Goal: Use online tool/utility: Utilize a website feature to perform a specific function

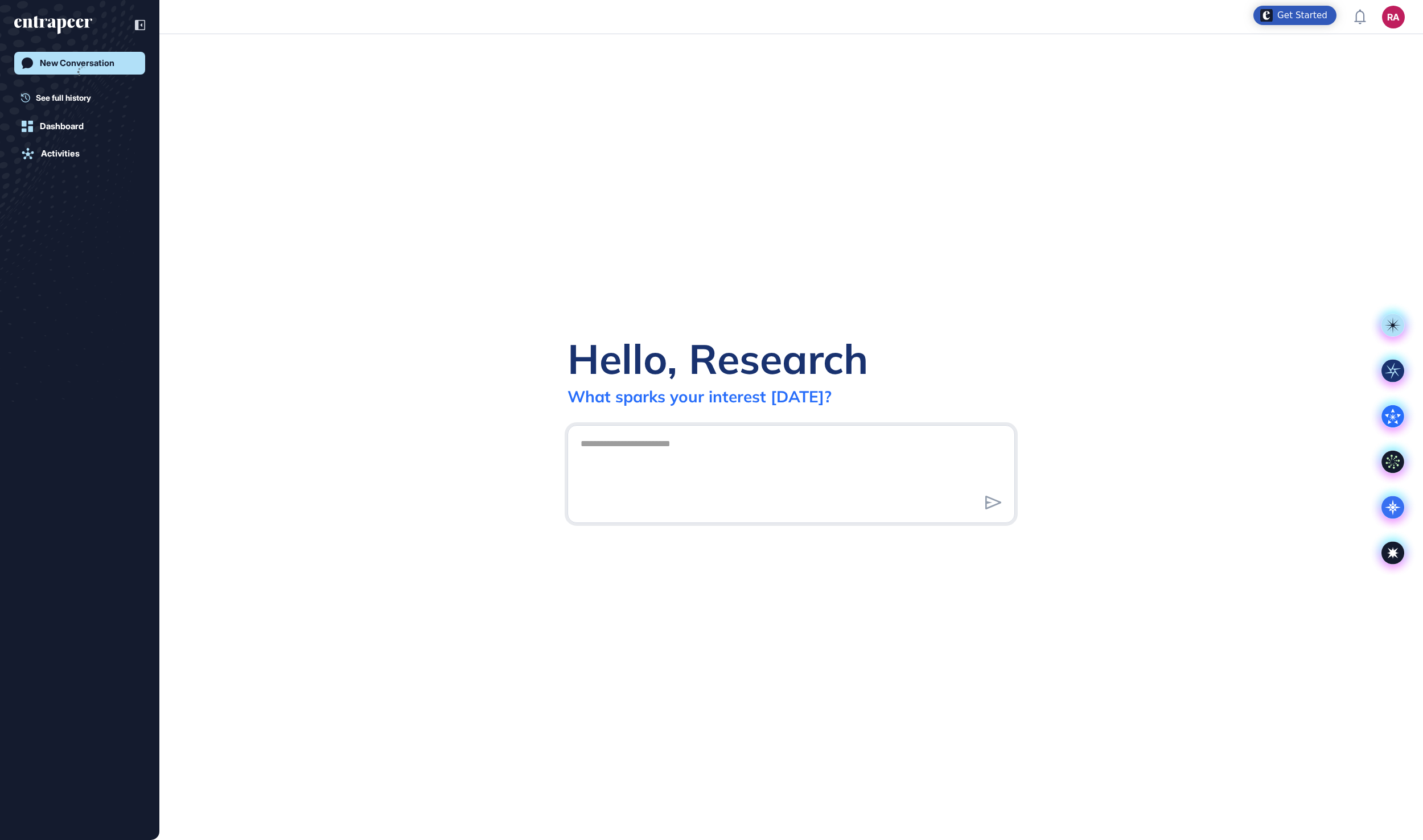
scroll to position [1, 1]
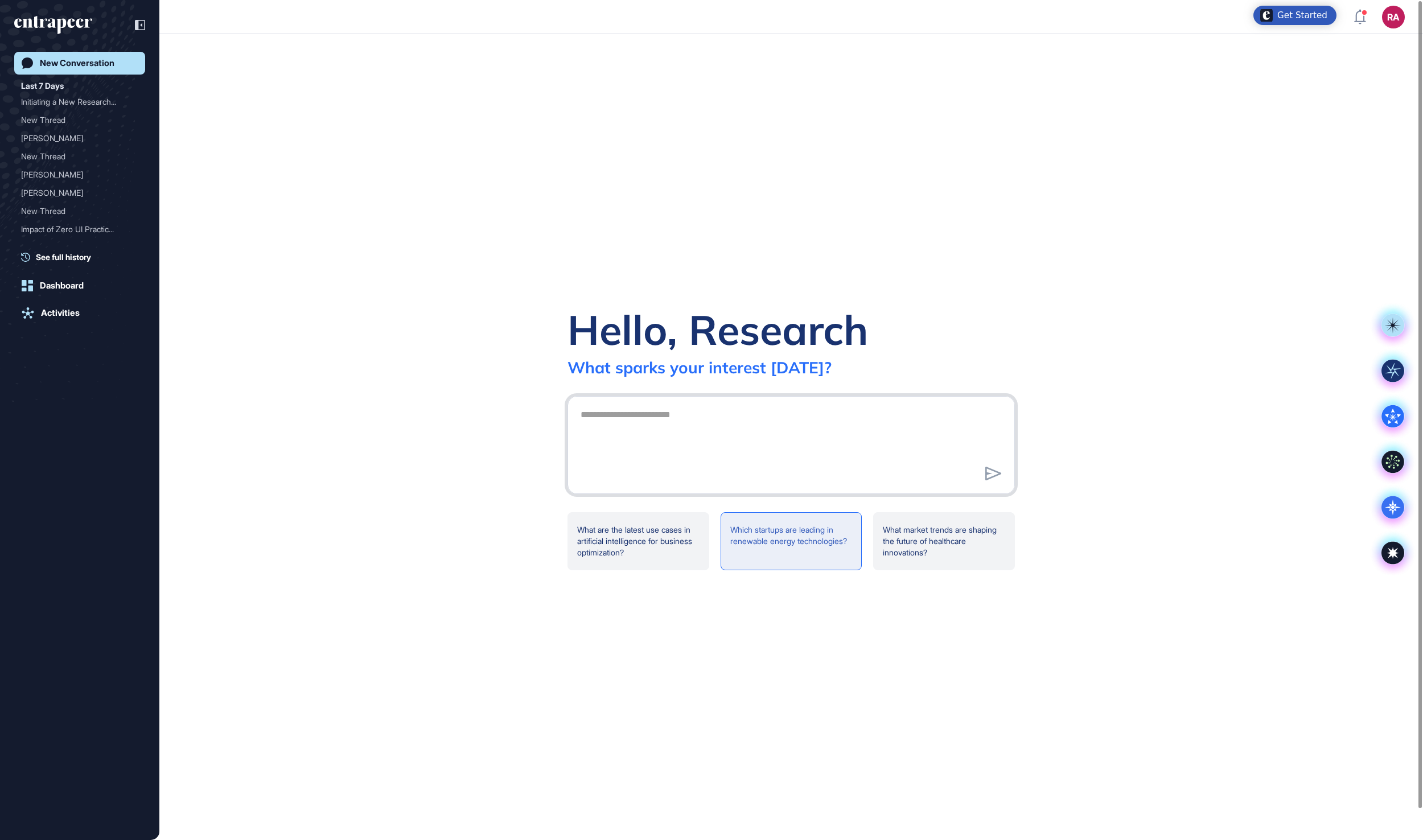
paste textarea "**********"
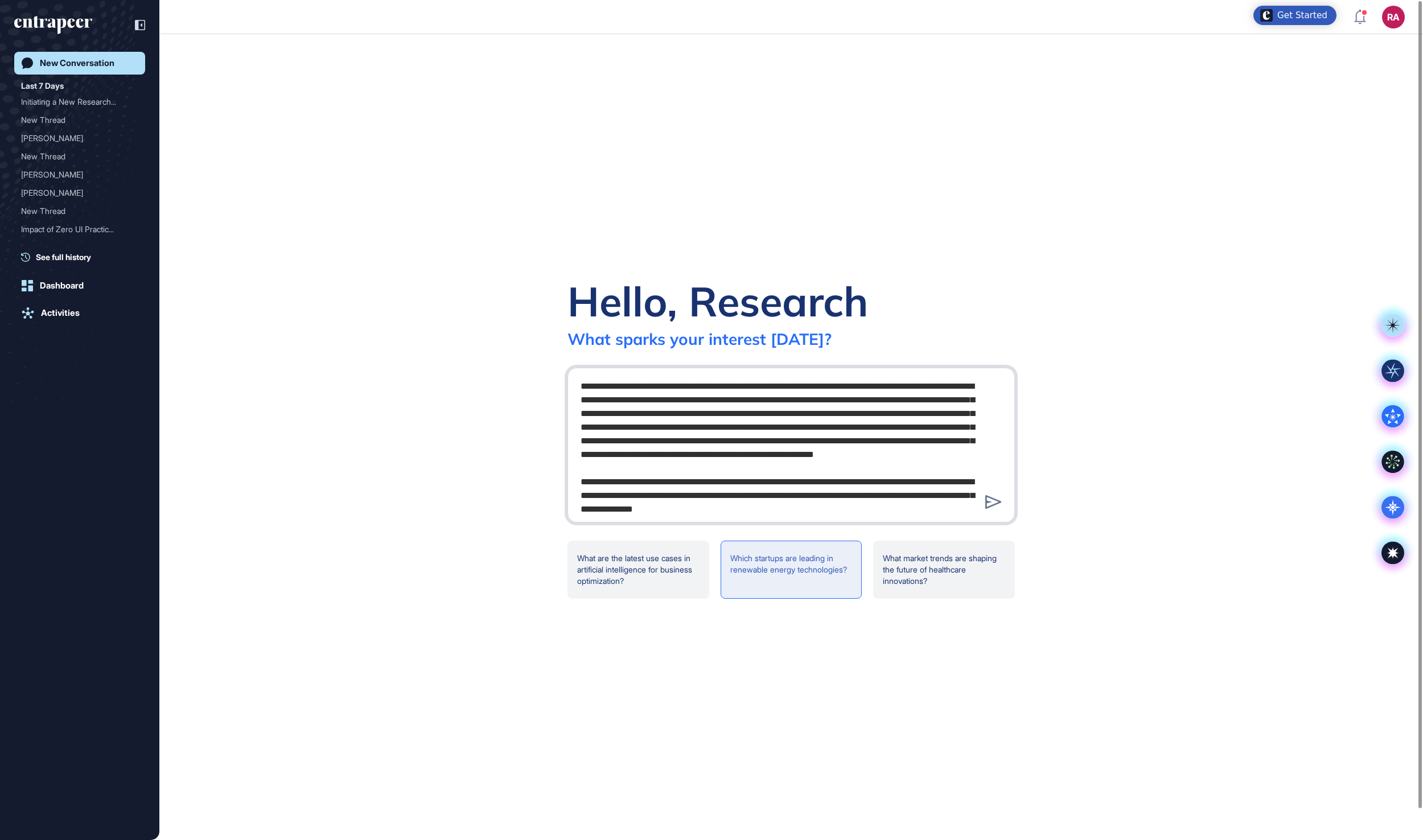
scroll to position [282, 0]
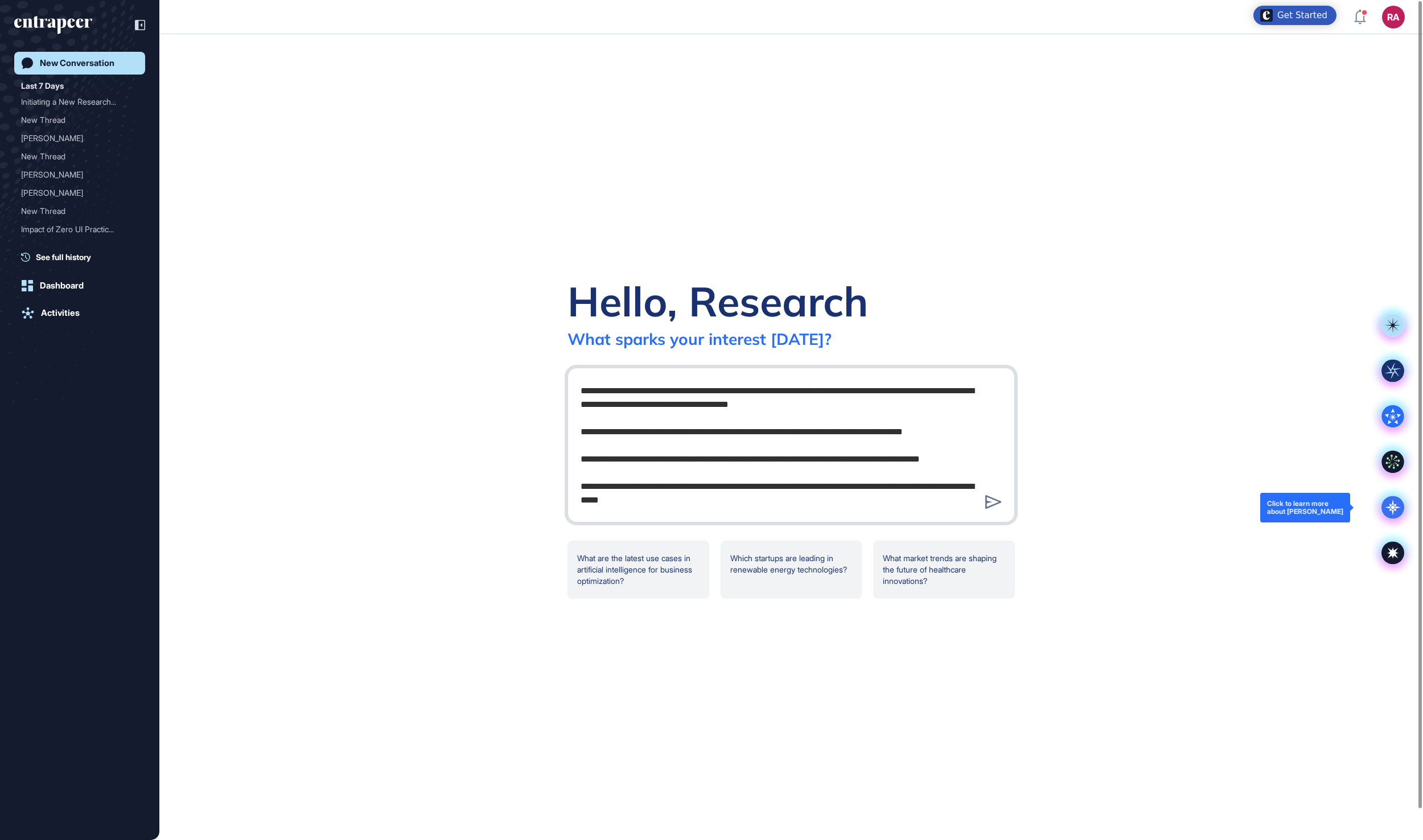
type textarea "**********"
click at [1392, 509] on icon at bounding box center [1392, 508] width 16 height 16
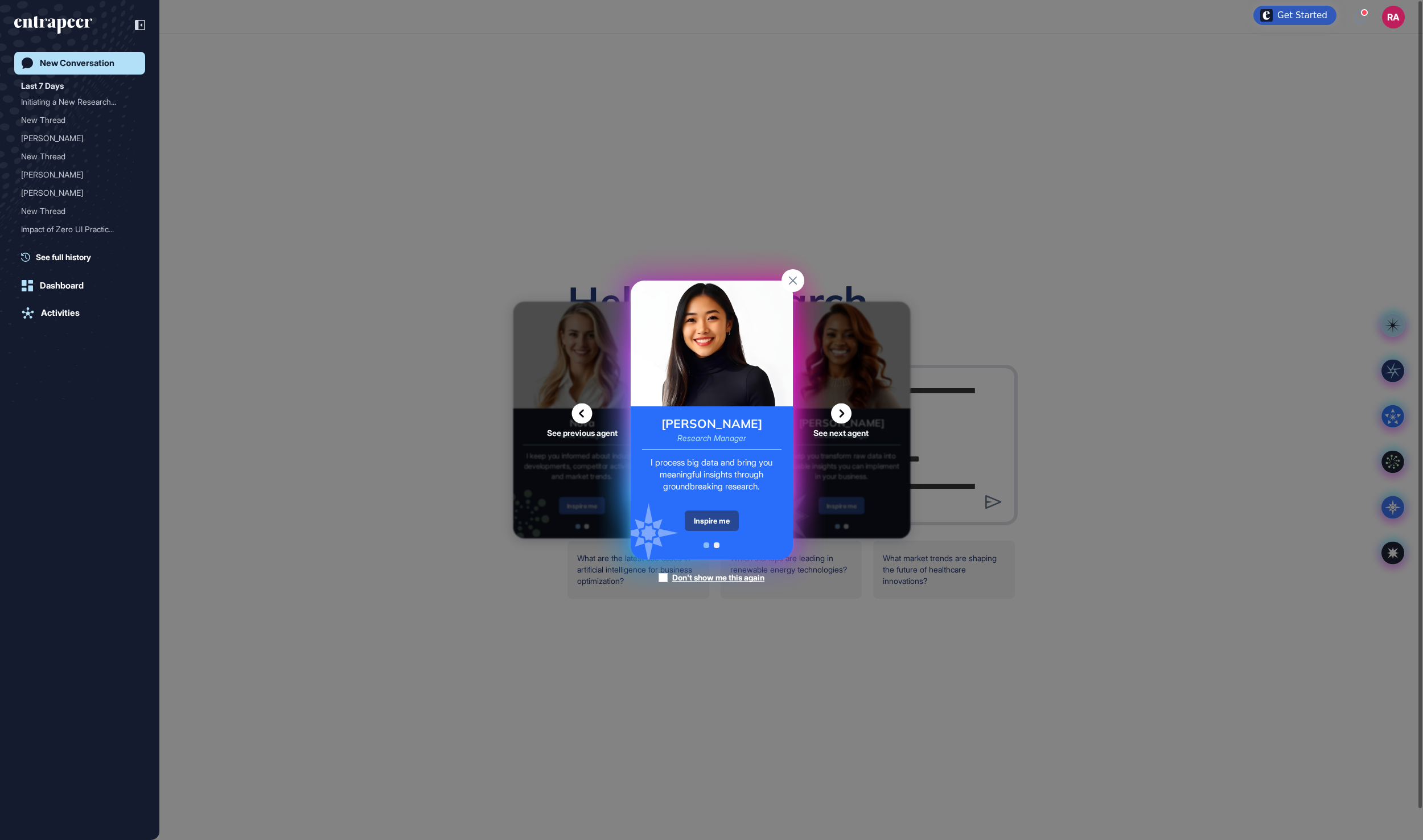
click at [725, 524] on div "Inspire me" at bounding box center [712, 521] width 54 height 21
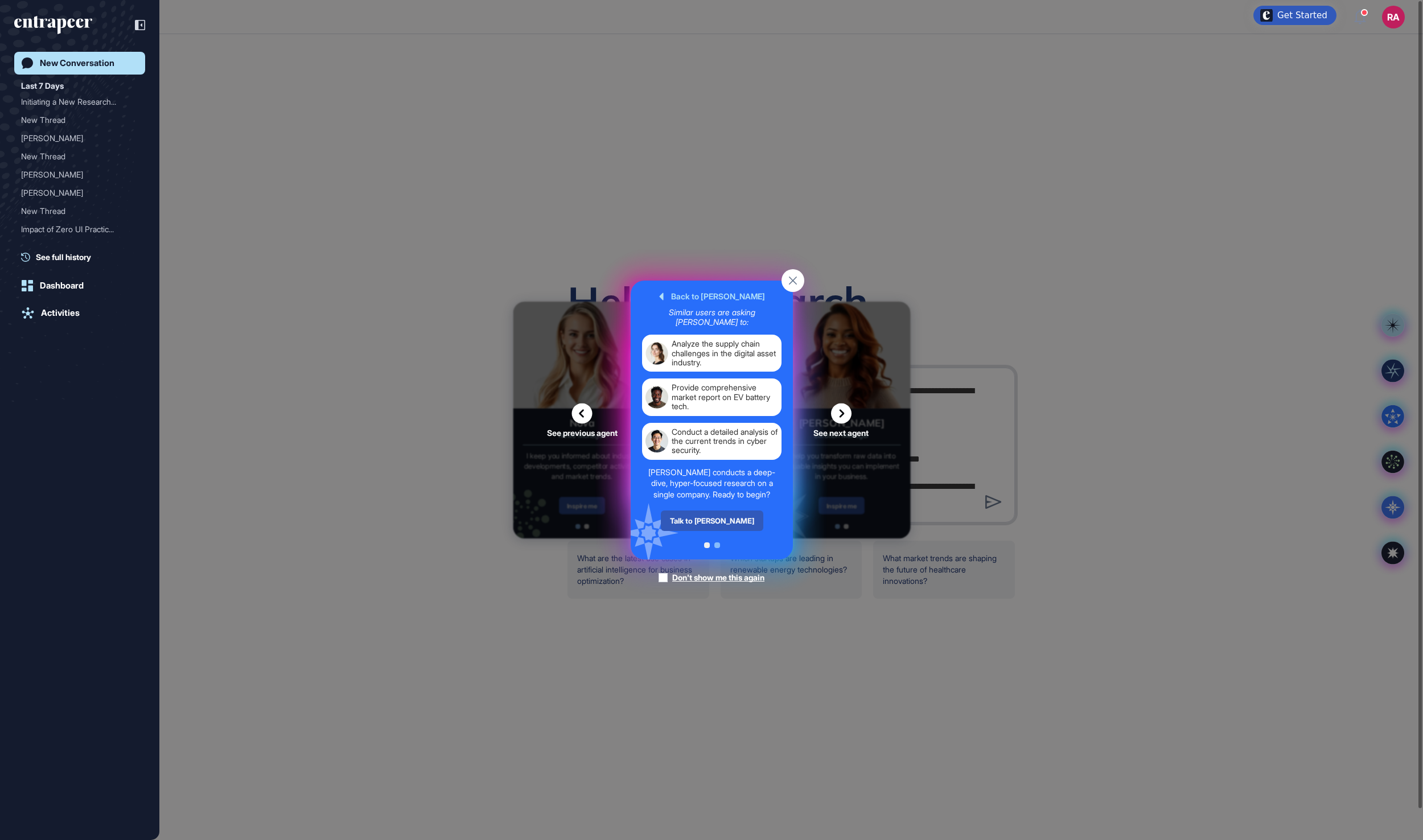
click at [725, 500] on div "[PERSON_NAME] conducts a deep-dive, hyper-focused research on a single company.…" at bounding box center [712, 483] width 140 height 34
click at [715, 531] on div "Talk to [PERSON_NAME]" at bounding box center [712, 521] width 103 height 21
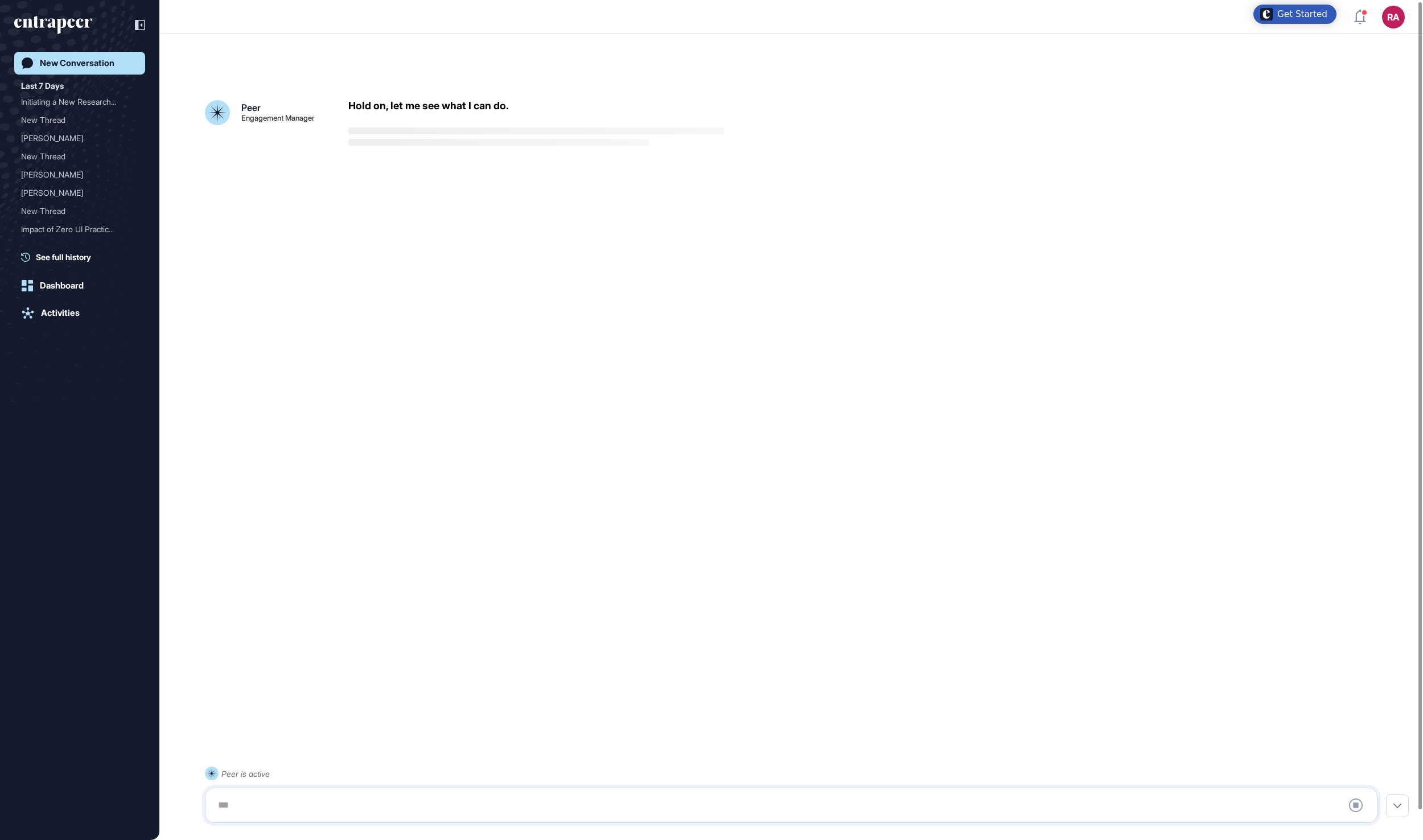
click at [292, 804] on div at bounding box center [791, 805] width 1160 height 23
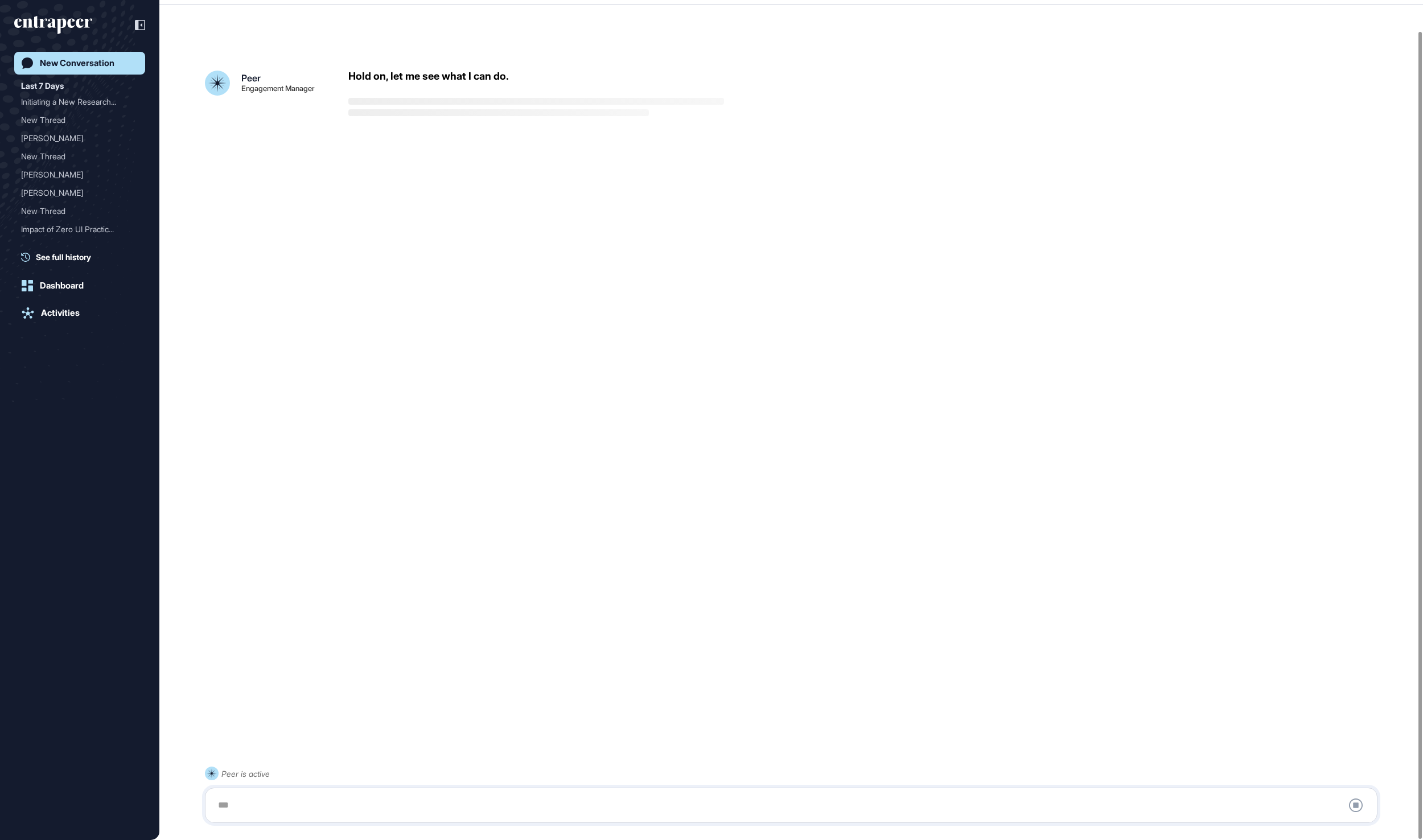
scroll to position [32, 0]
click at [295, 807] on div at bounding box center [791, 805] width 1160 height 23
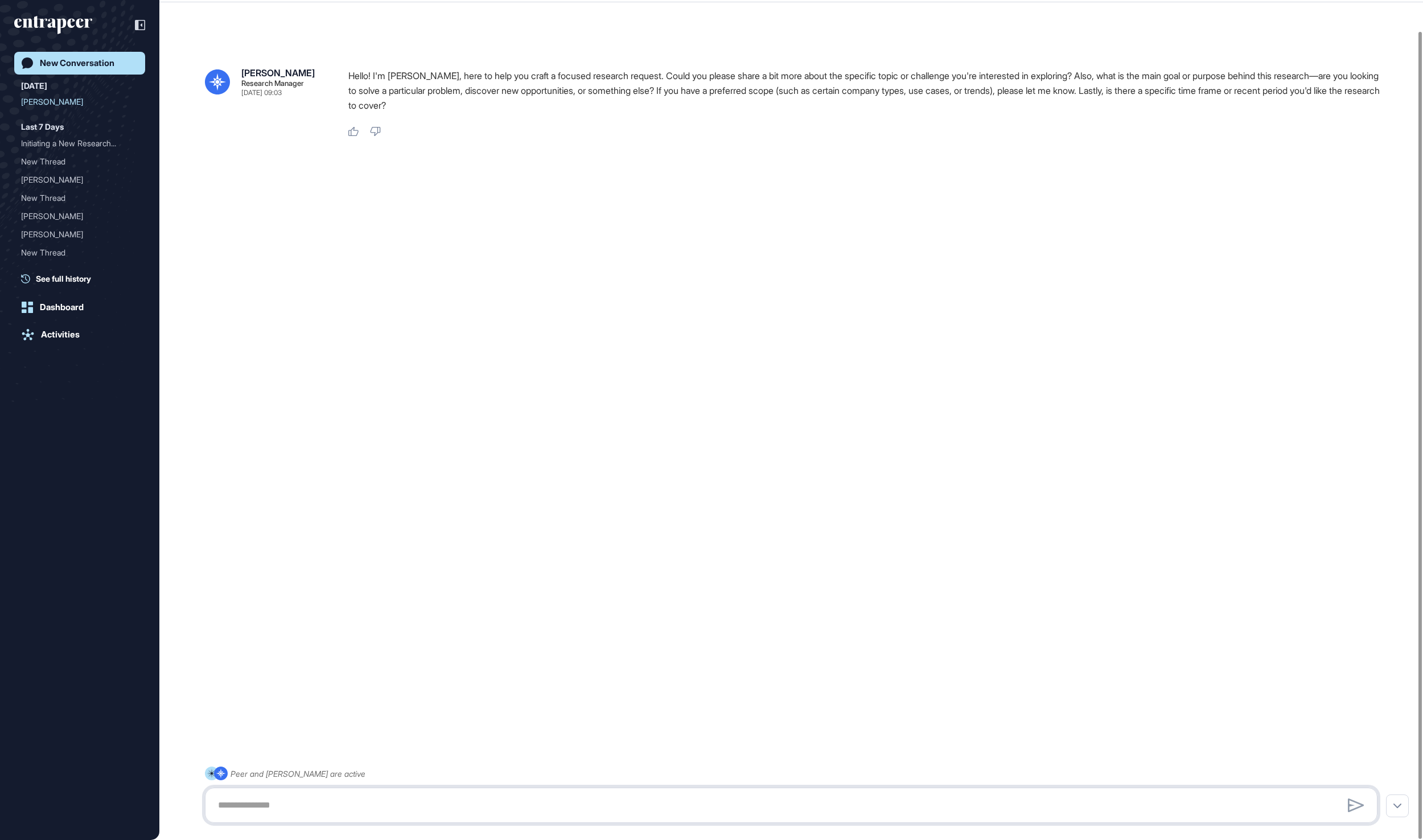
click at [294, 809] on textarea at bounding box center [791, 805] width 1160 height 23
paste textarea "**********"
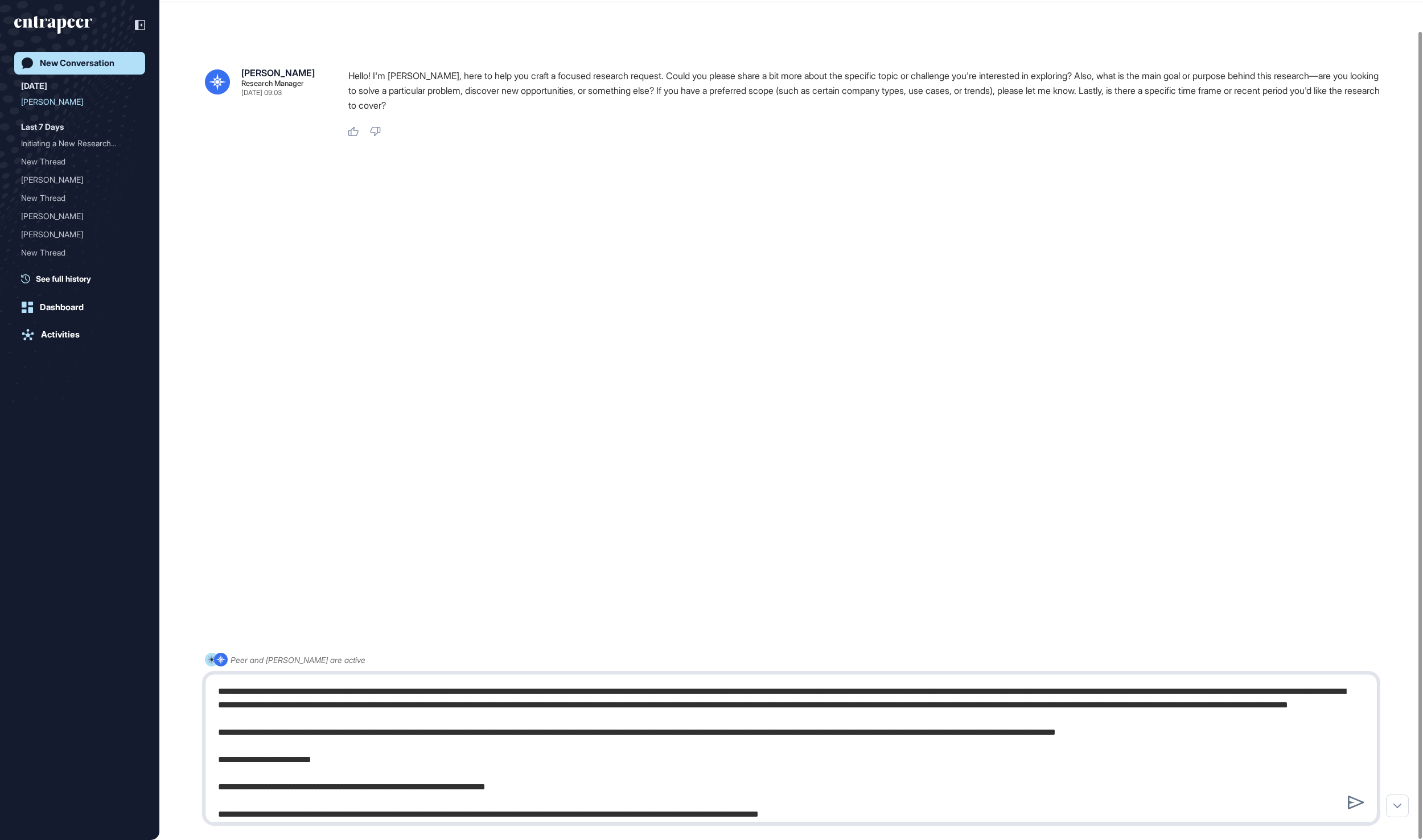
scroll to position [118, 0]
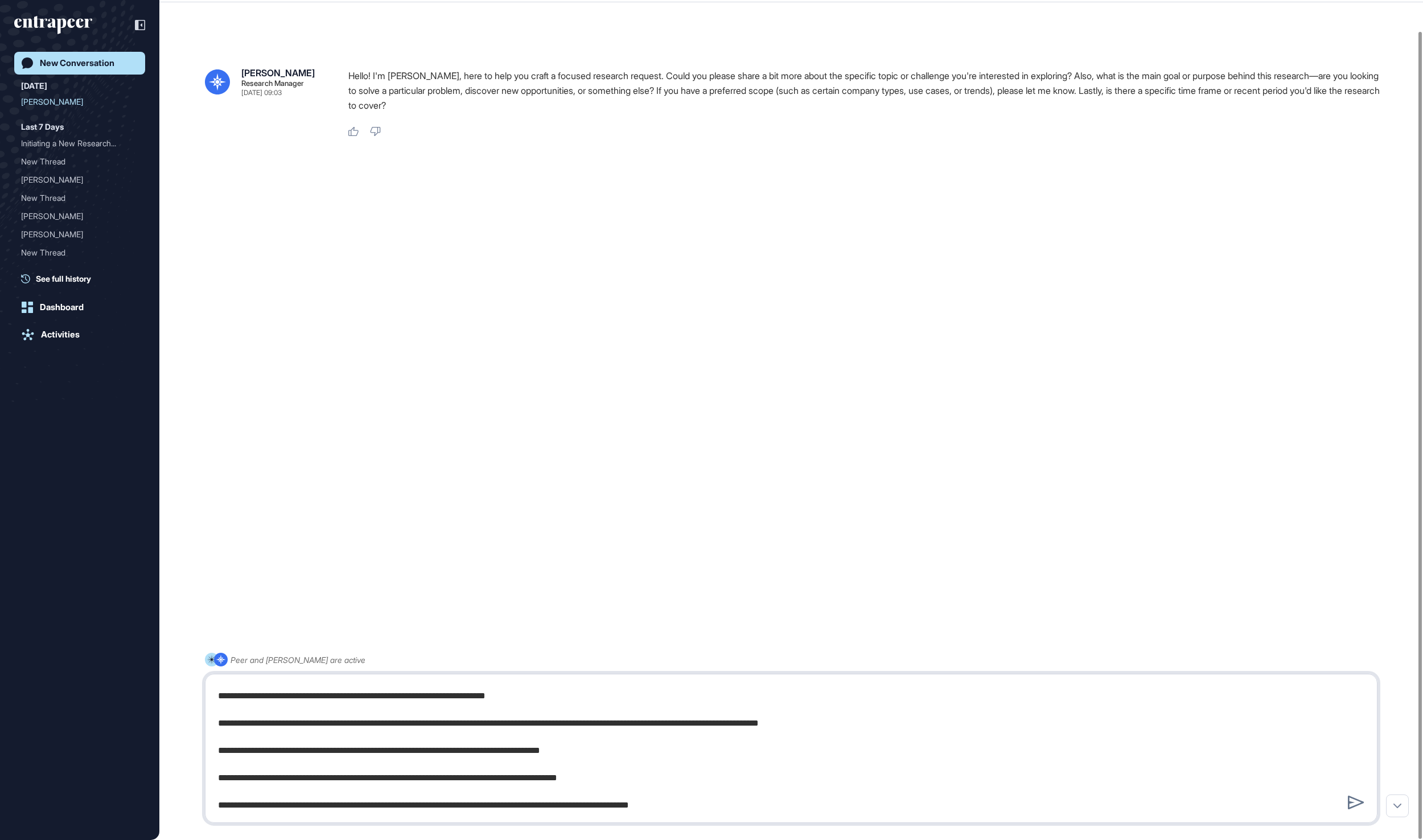
type textarea "**********"
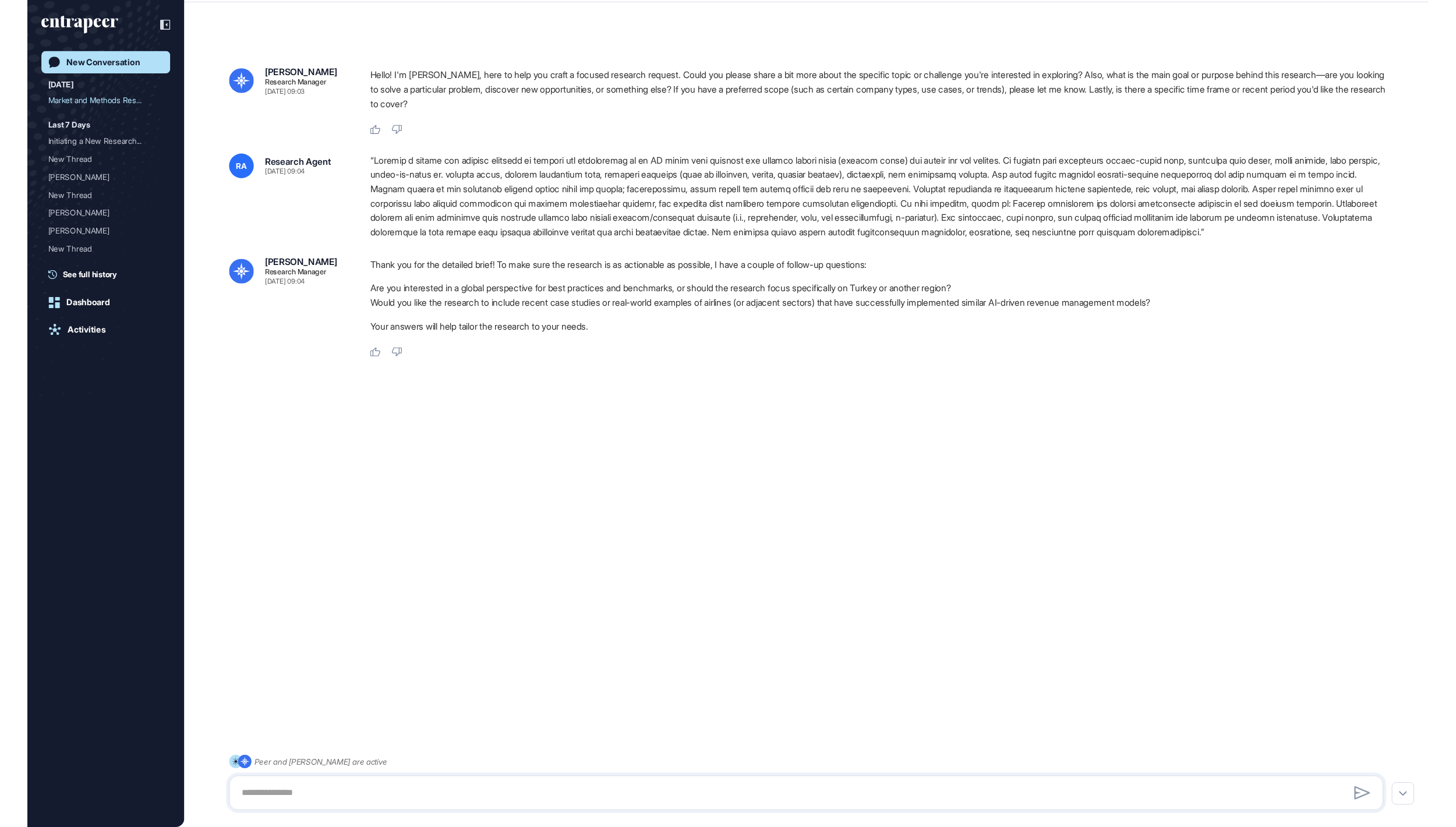
scroll to position [827, 1456]
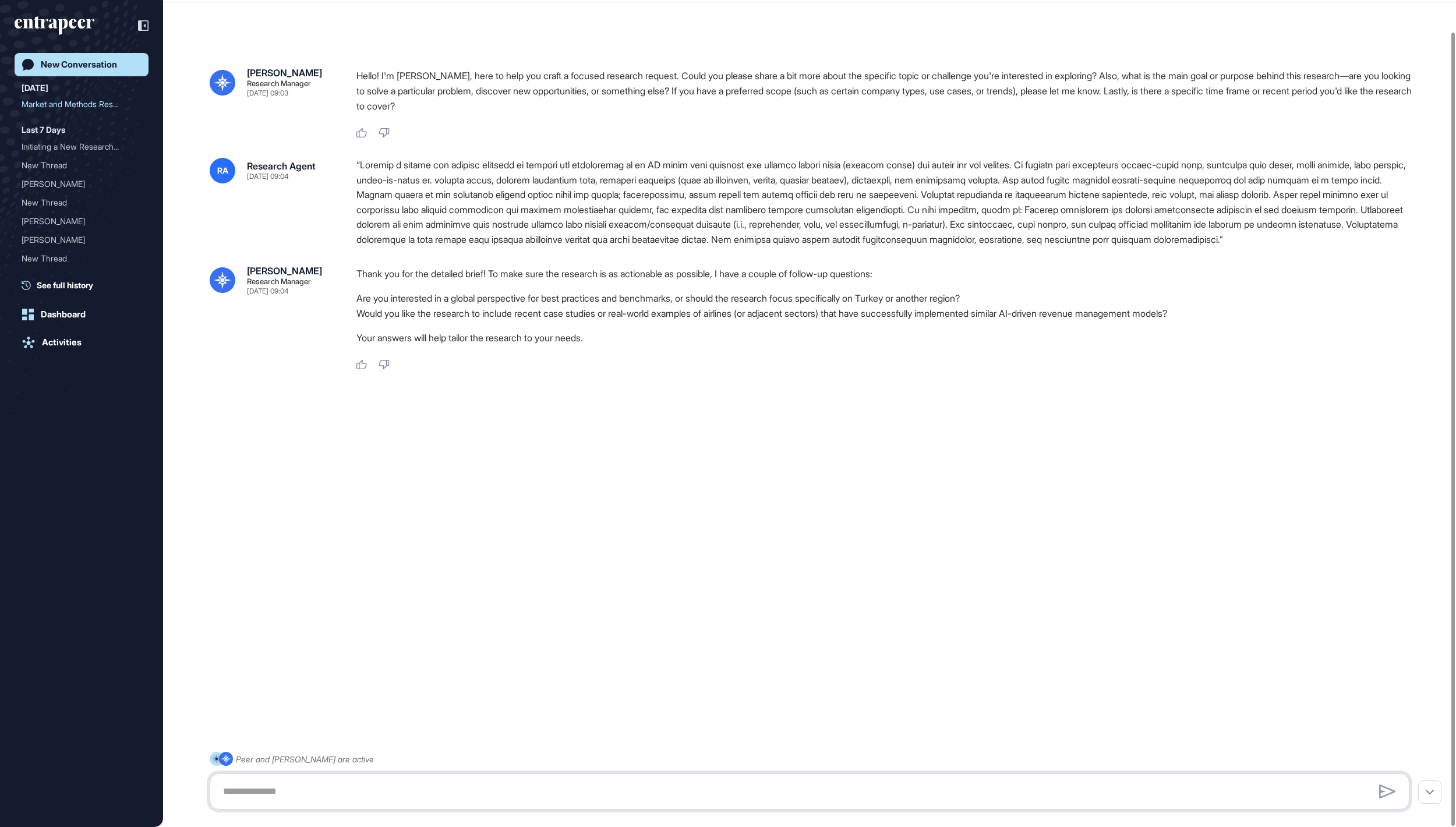
click at [421, 792] on textarea at bounding box center [808, 792] width 1186 height 24
type textarea "**********"
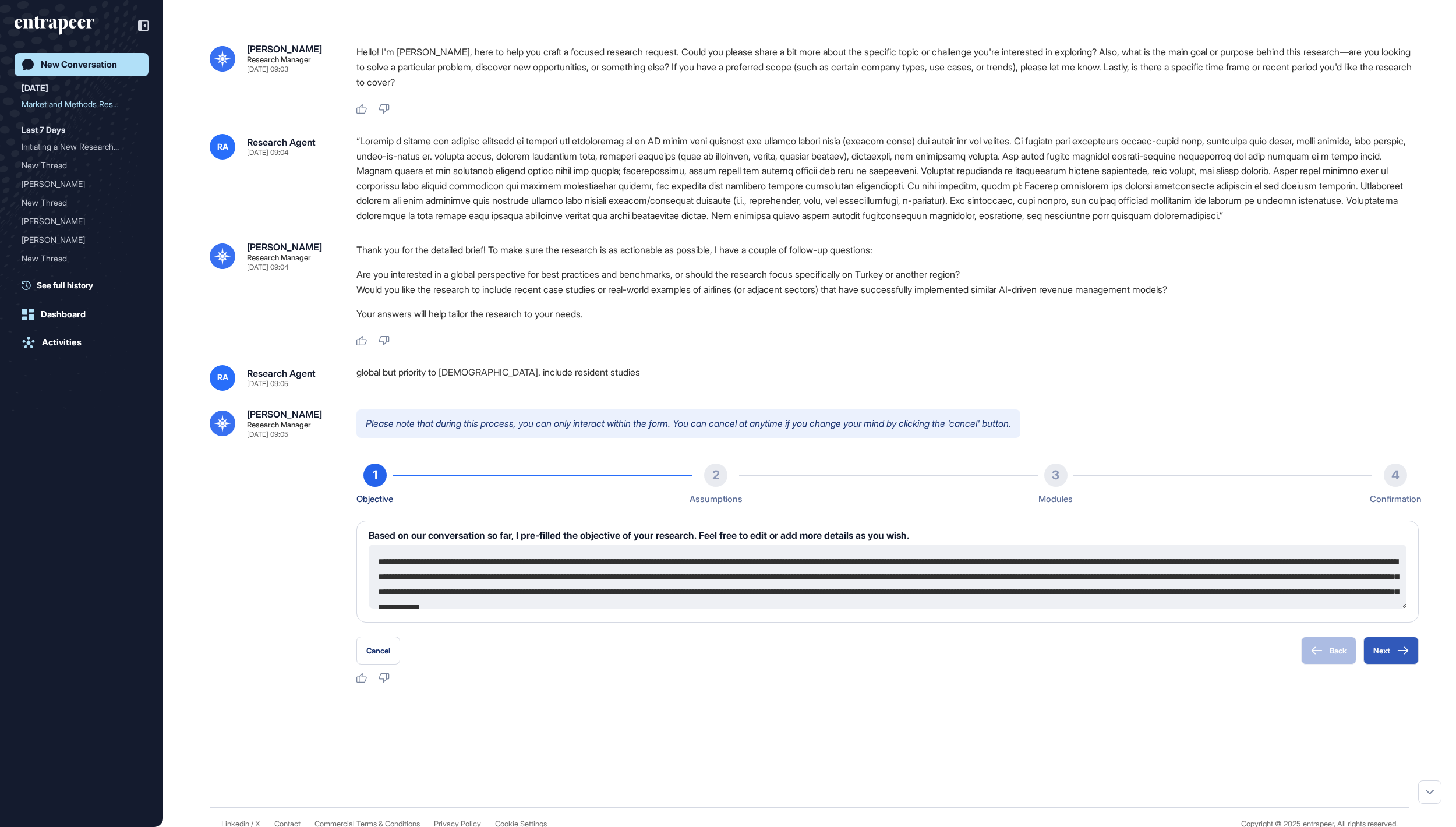
scroll to position [82, 0]
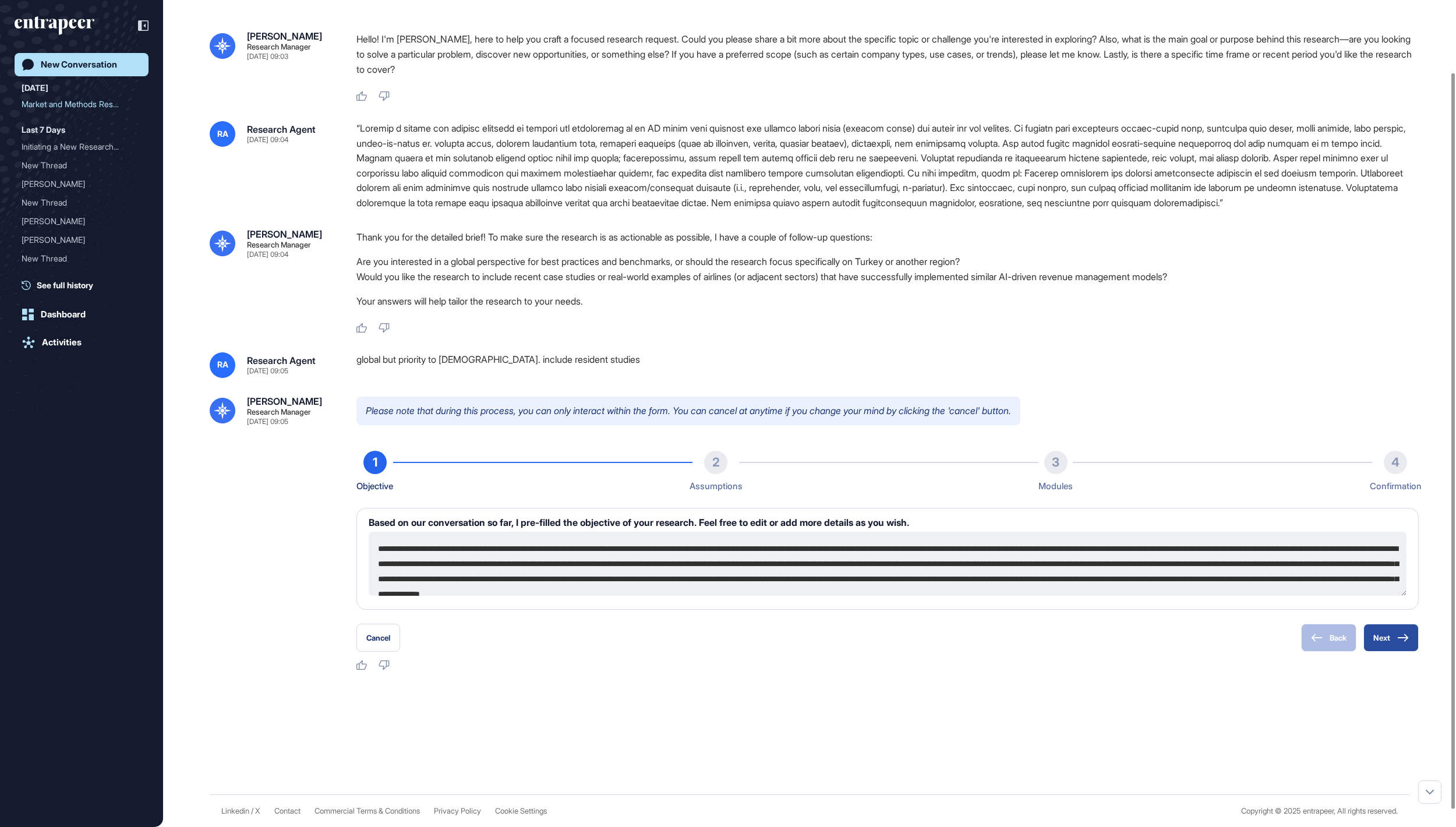
click at [1391, 651] on button "Next" at bounding box center [1391, 638] width 55 height 28
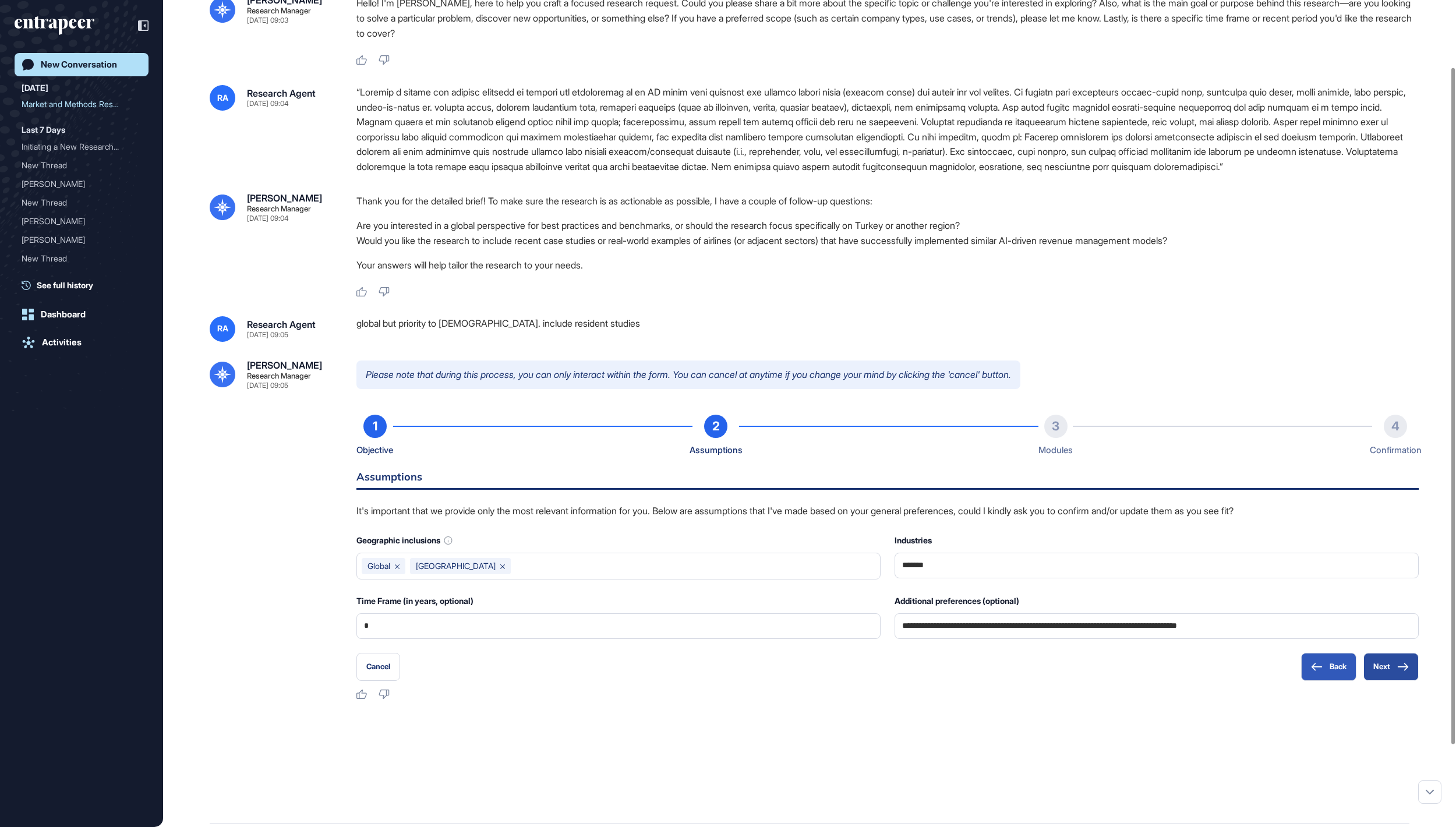
click at [1374, 680] on button "Next" at bounding box center [1391, 667] width 55 height 28
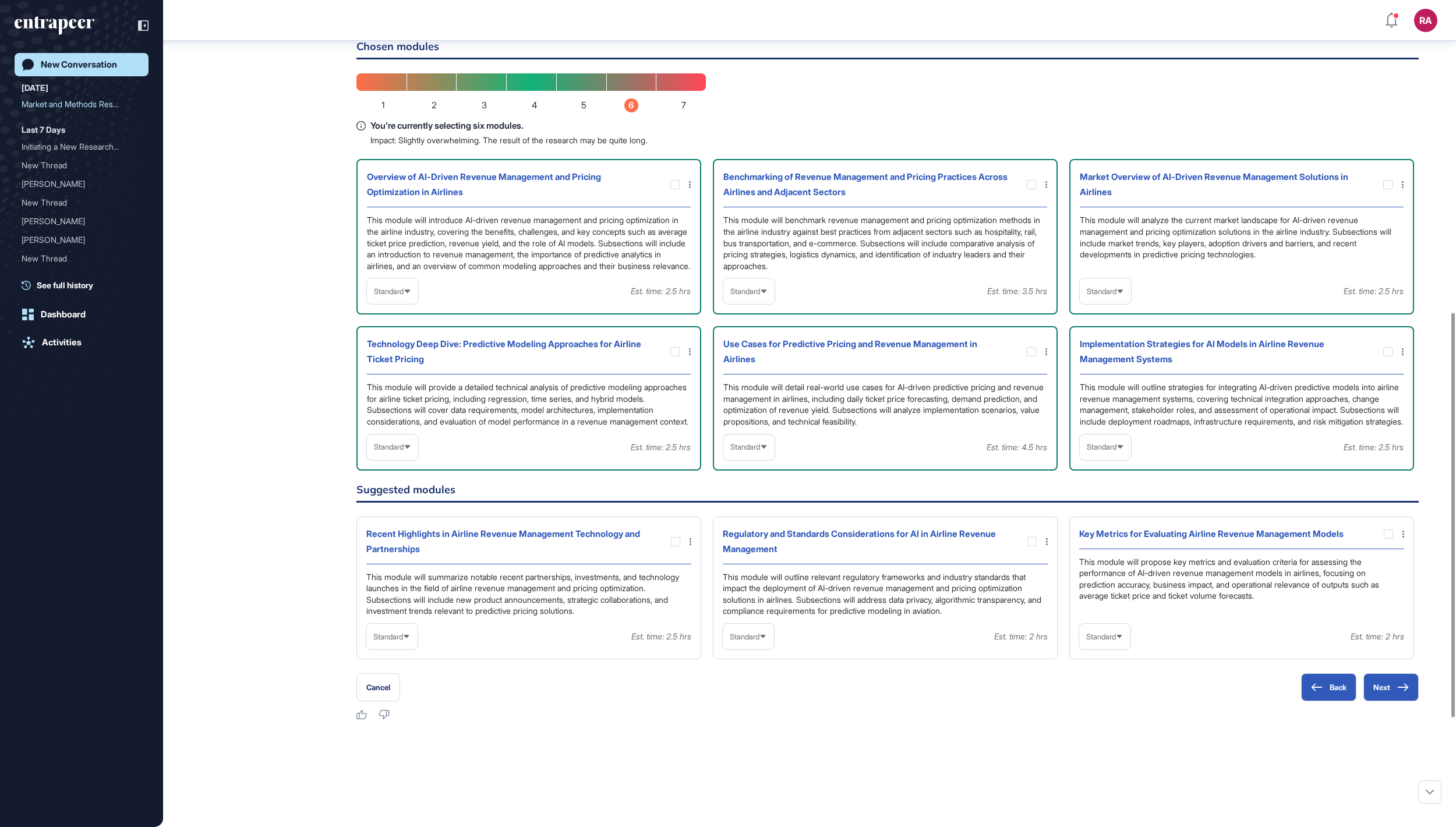
scroll to position [647, 0]
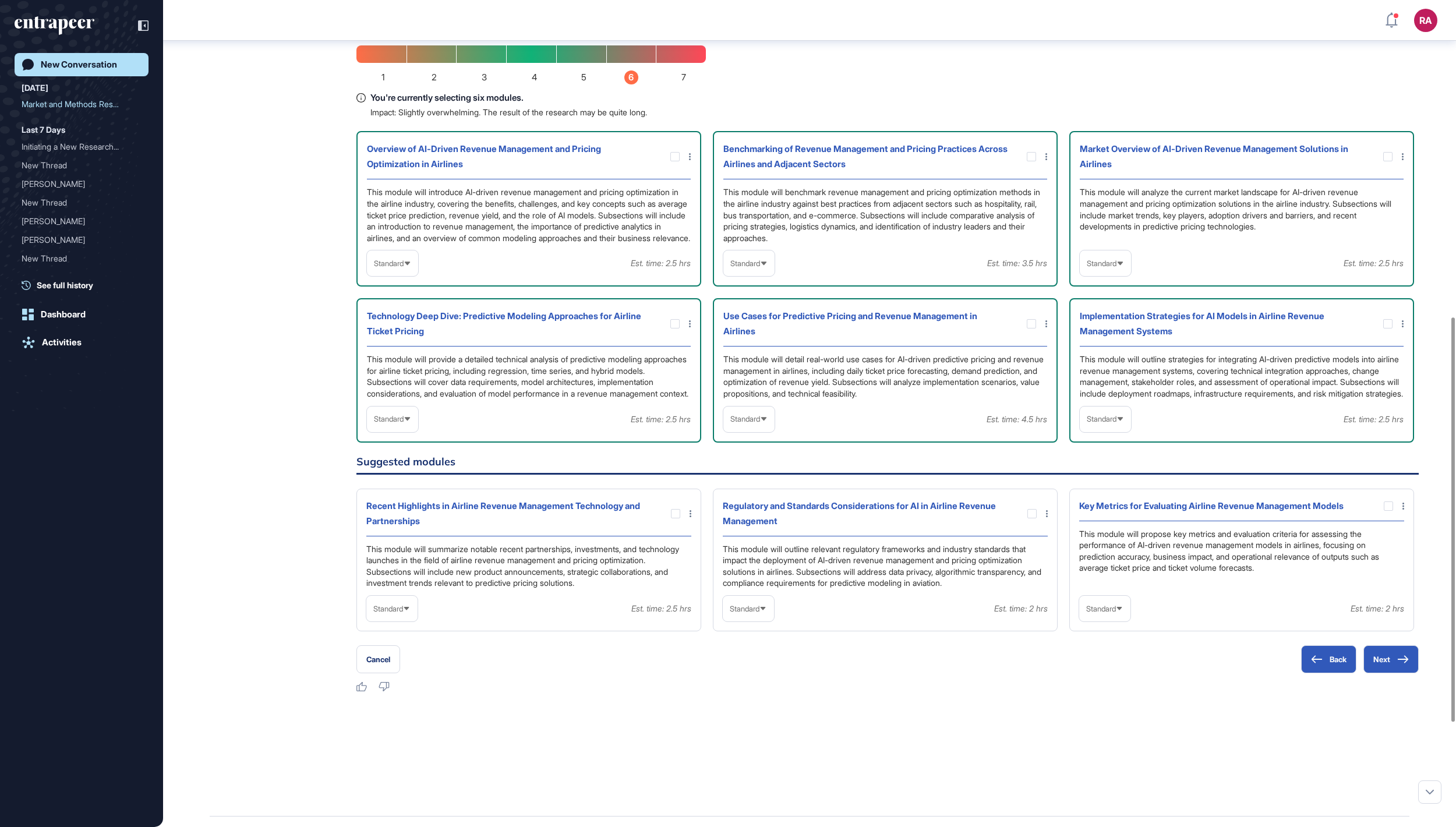
click at [401, 268] on span "Standard" at bounding box center [389, 263] width 30 height 9
click at [395, 349] on li "In-depth" at bounding box center [392, 338] width 44 height 24
click at [777, 286] on div "Benchmarking of Revenue Management and Pricing Practices Across Airlines and Ad…" at bounding box center [885, 209] width 345 height 155
click at [775, 276] on div "Standard" at bounding box center [749, 263] width 51 height 26
click at [762, 349] on li "In-depth" at bounding box center [749, 338] width 44 height 24
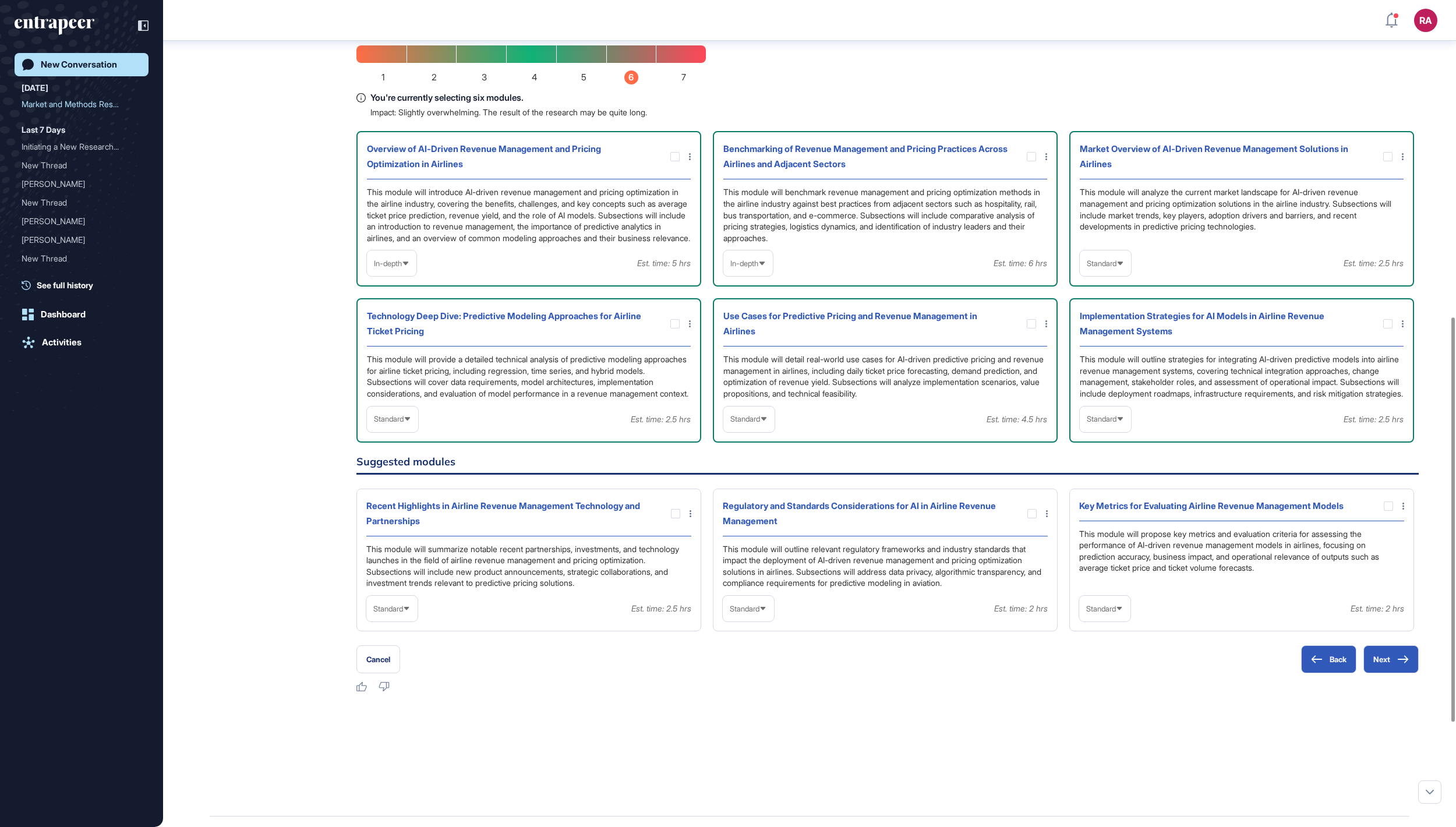
click at [1121, 275] on div "Standard" at bounding box center [1105, 263] width 51 height 23
click at [1112, 349] on li "In-depth" at bounding box center [1105, 338] width 44 height 24
click at [754, 423] on span "Standard" at bounding box center [746, 418] width 30 height 9
click at [755, 505] on li "In-depth" at bounding box center [749, 494] width 44 height 24
click at [402, 423] on span "Standard" at bounding box center [389, 418] width 30 height 9
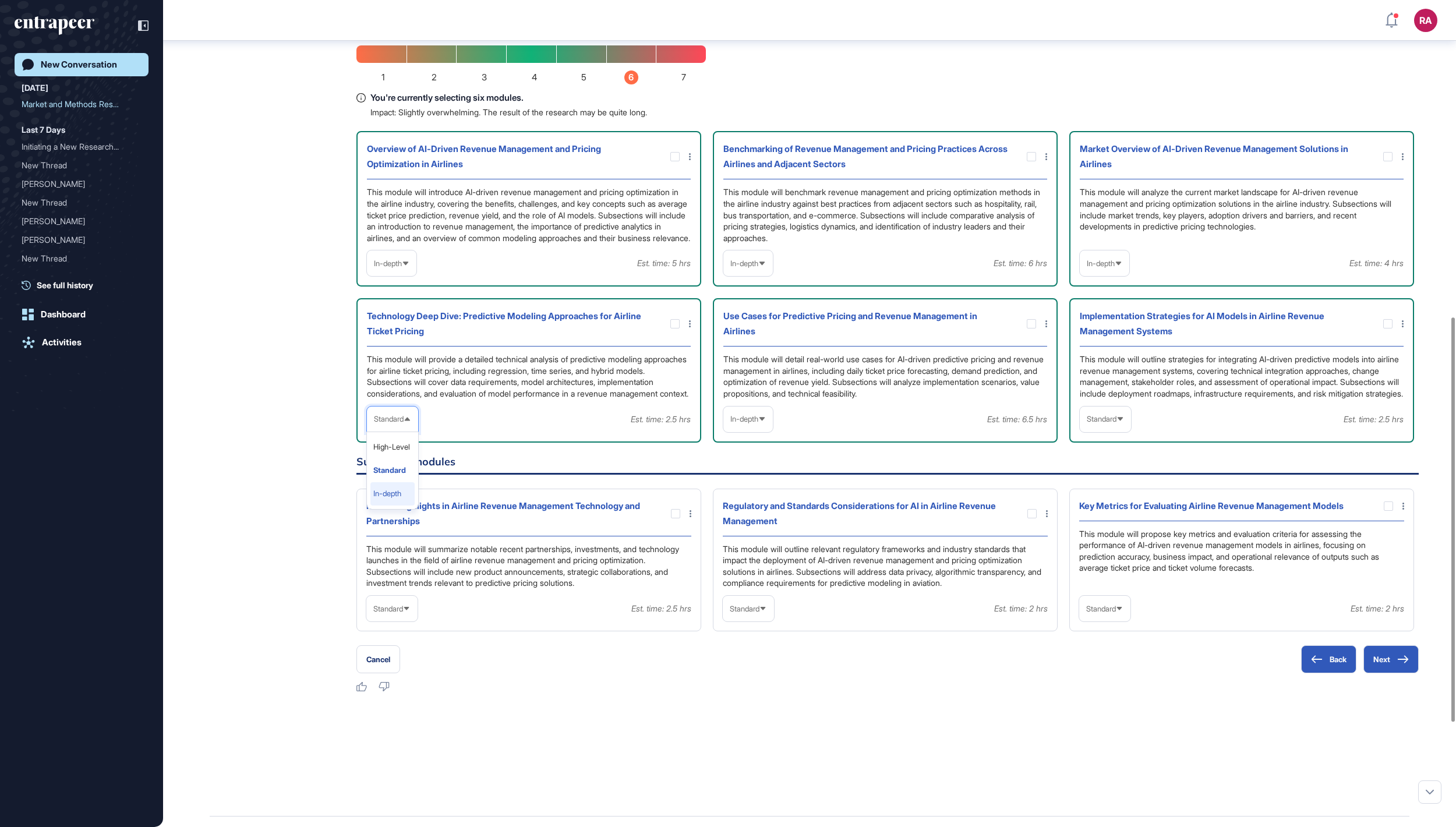
click at [412, 505] on li "In-depth" at bounding box center [392, 494] width 44 height 24
click at [1110, 442] on div "Implementation Strategies for AI Models in Airline Revenue Management Systems T…" at bounding box center [1241, 370] width 345 height 144
click at [1111, 430] on div "Standard" at bounding box center [1105, 418] width 51 height 23
click at [1104, 505] on li "In-depth" at bounding box center [1105, 494] width 44 height 24
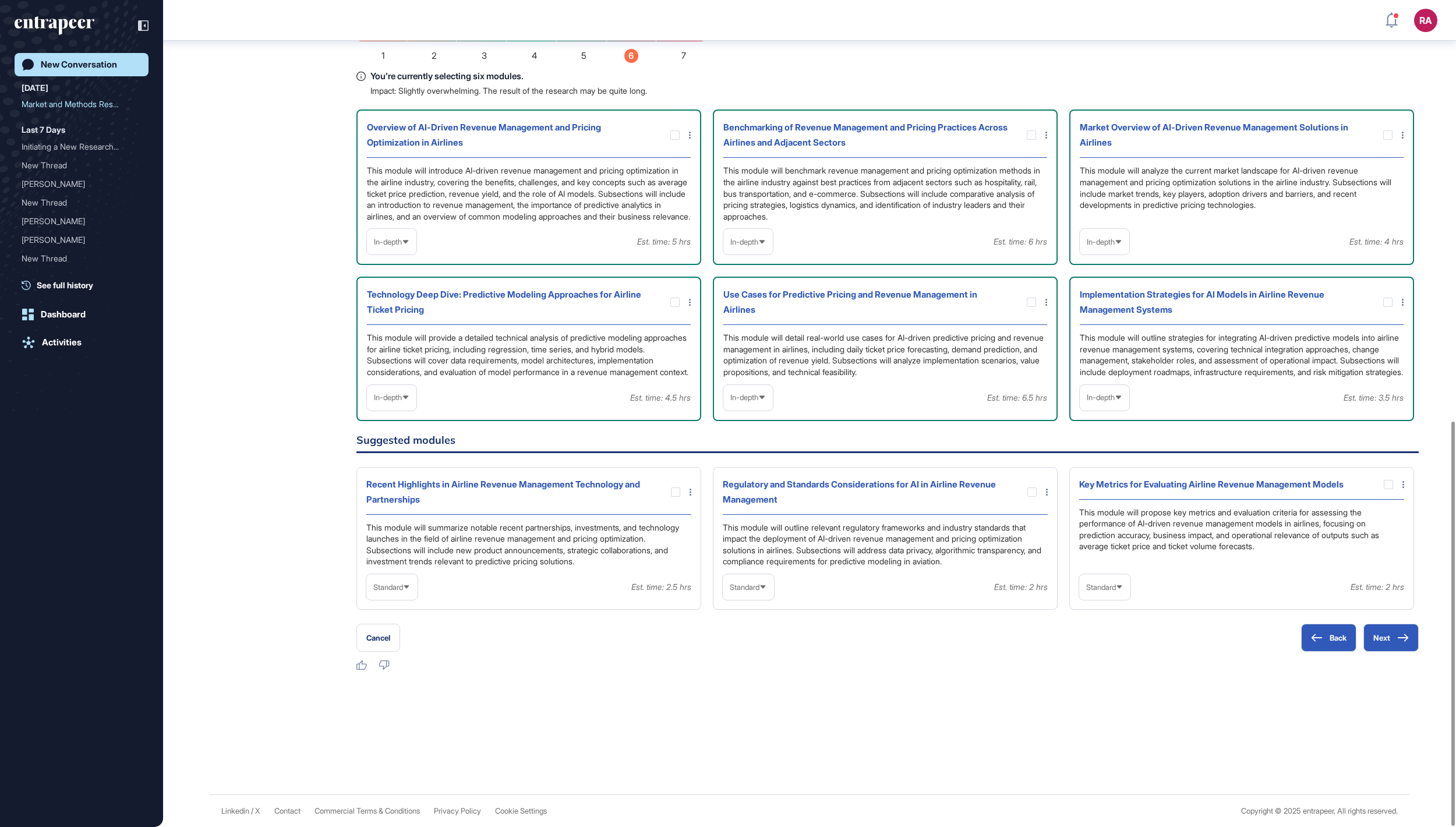
scroll to position [861, 0]
click at [403, 583] on span "Standard" at bounding box center [389, 587] width 30 height 9
click at [400, 658] on li "In-depth" at bounding box center [392, 661] width 44 height 24
click at [673, 487] on div at bounding box center [676, 492] width 9 height 9
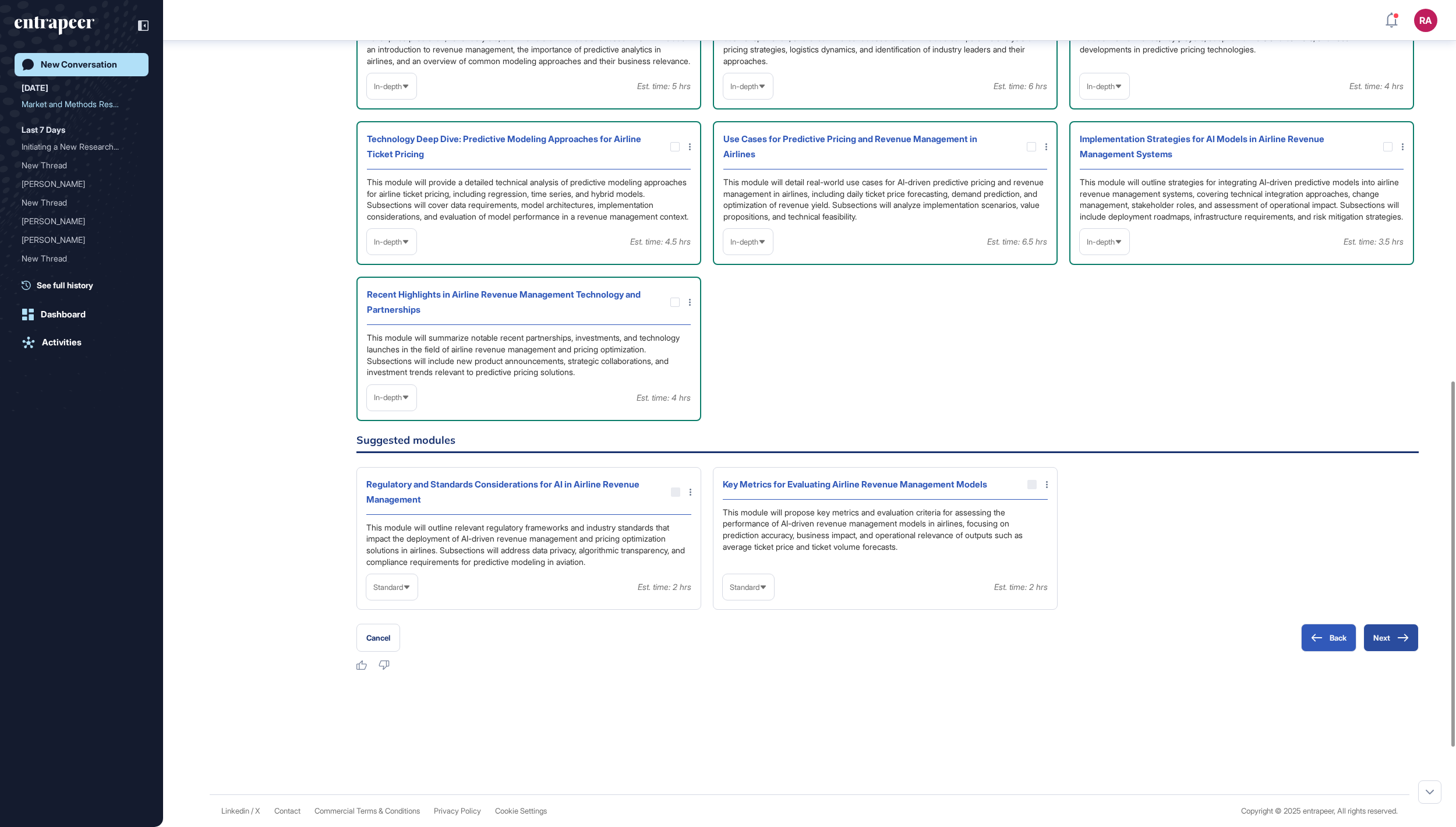
click at [1381, 651] on button "Next" at bounding box center [1391, 638] width 55 height 28
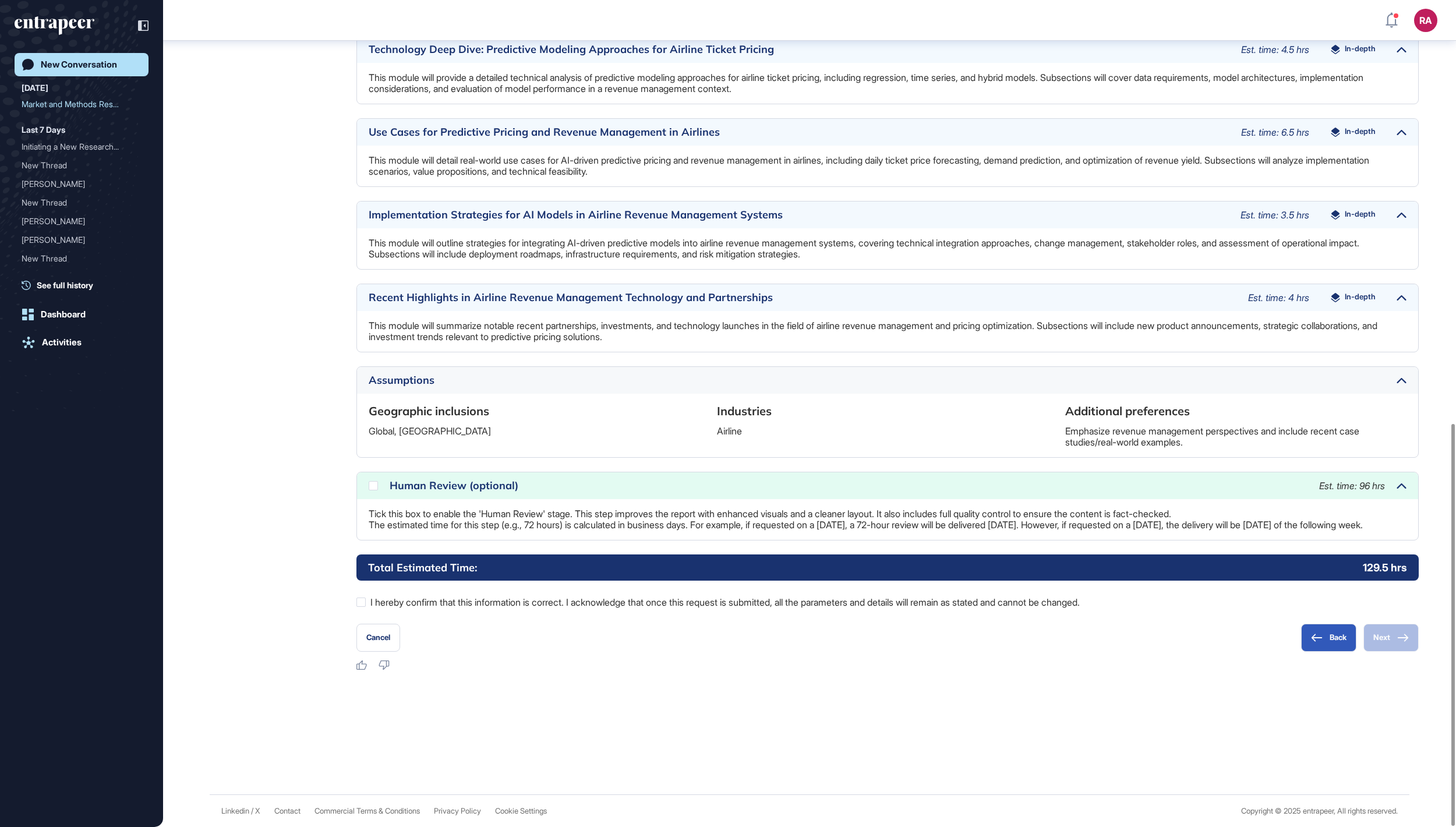
scroll to position [873, 0]
click at [563, 597] on label "I hereby confirm that this information is correct. I acknowledge that once this…" at bounding box center [888, 602] width 1063 height 15
click at [582, 484] on div "Human Review (optional) Est. time: 96 hrs" at bounding box center [888, 486] width 1061 height 27
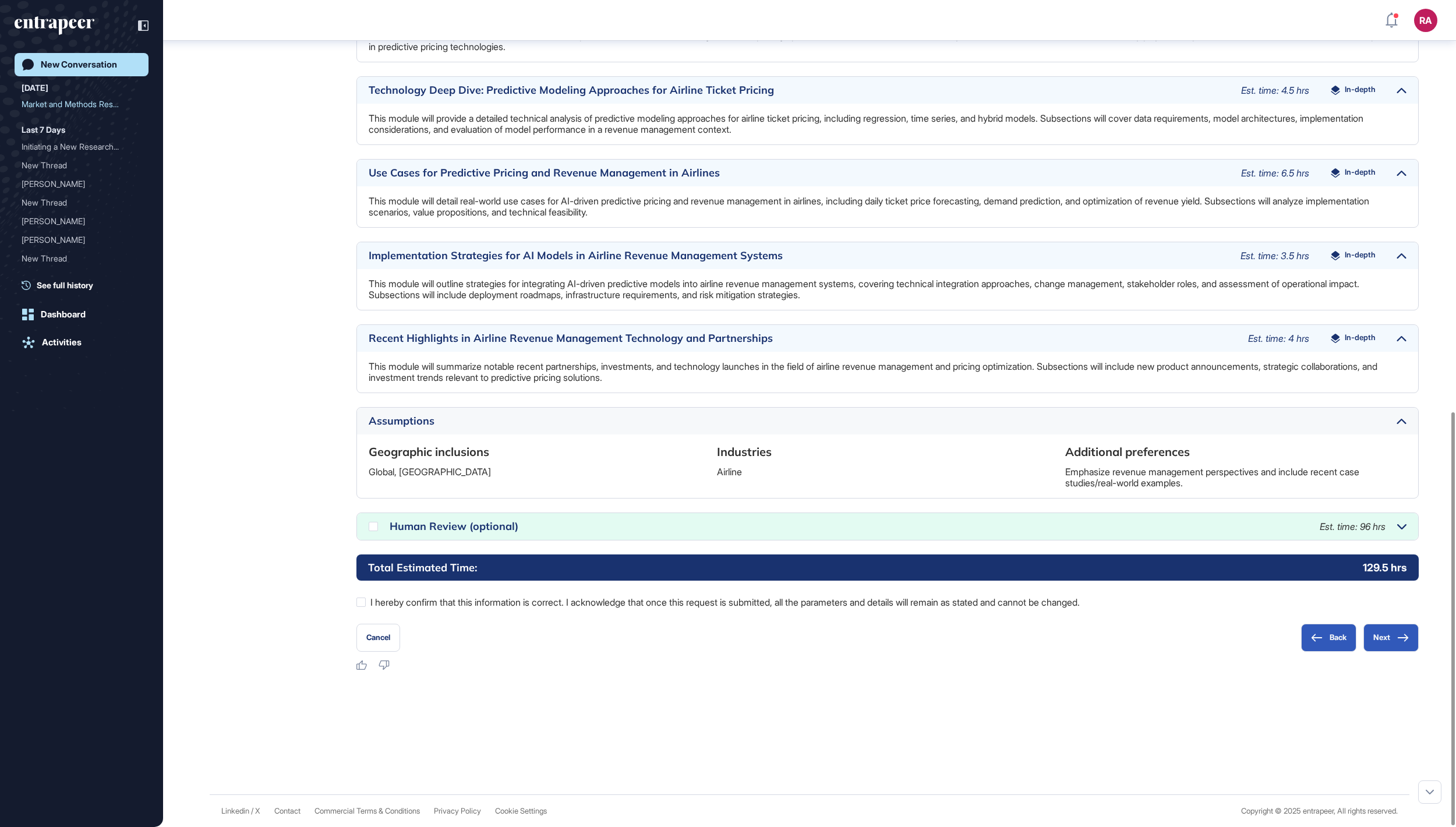
scroll to position [822, 0]
click at [371, 529] on div at bounding box center [374, 526] width 9 height 9
click at [1392, 637] on button "Next" at bounding box center [1391, 638] width 55 height 28
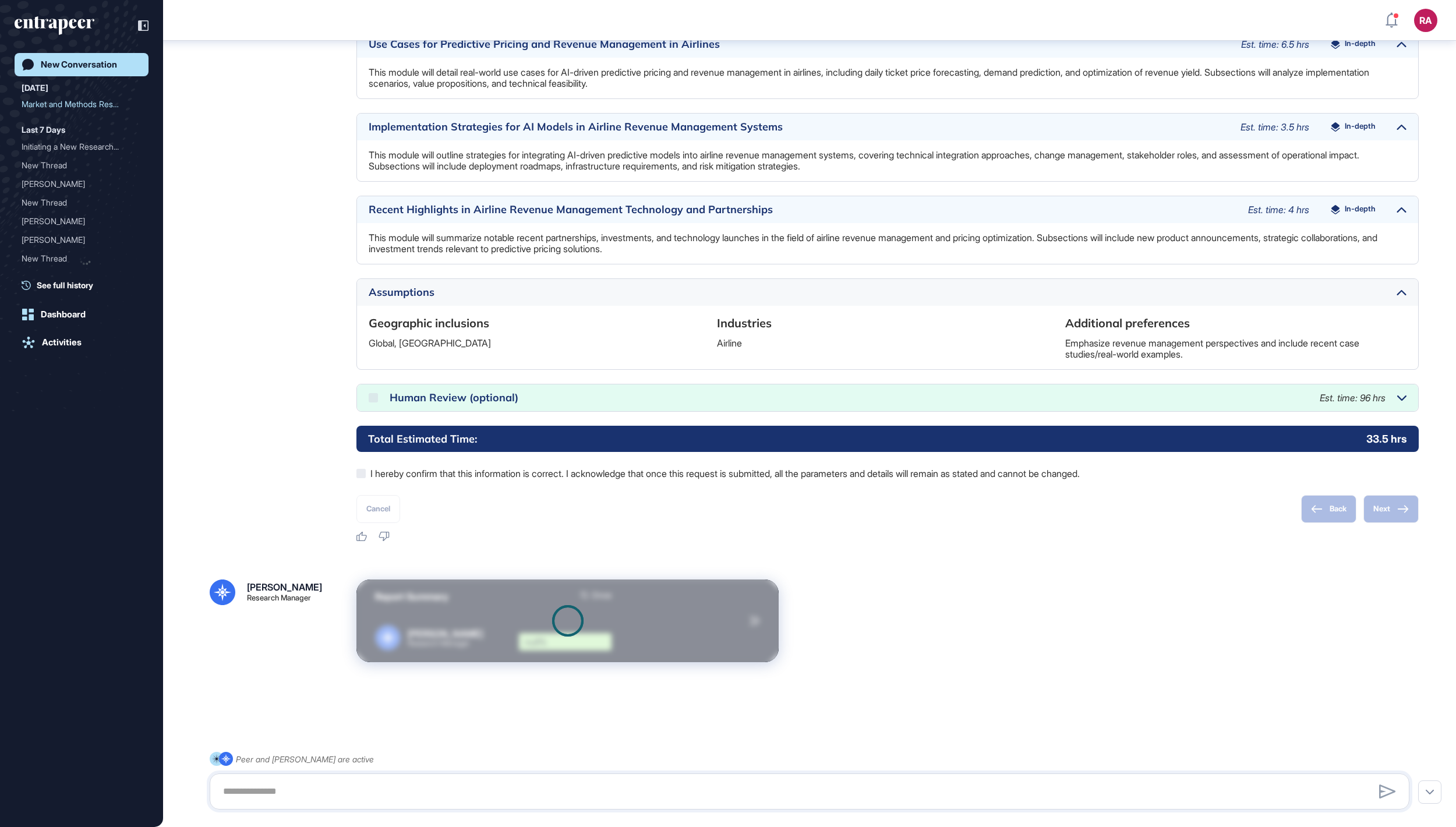
scroll to position [954, 0]
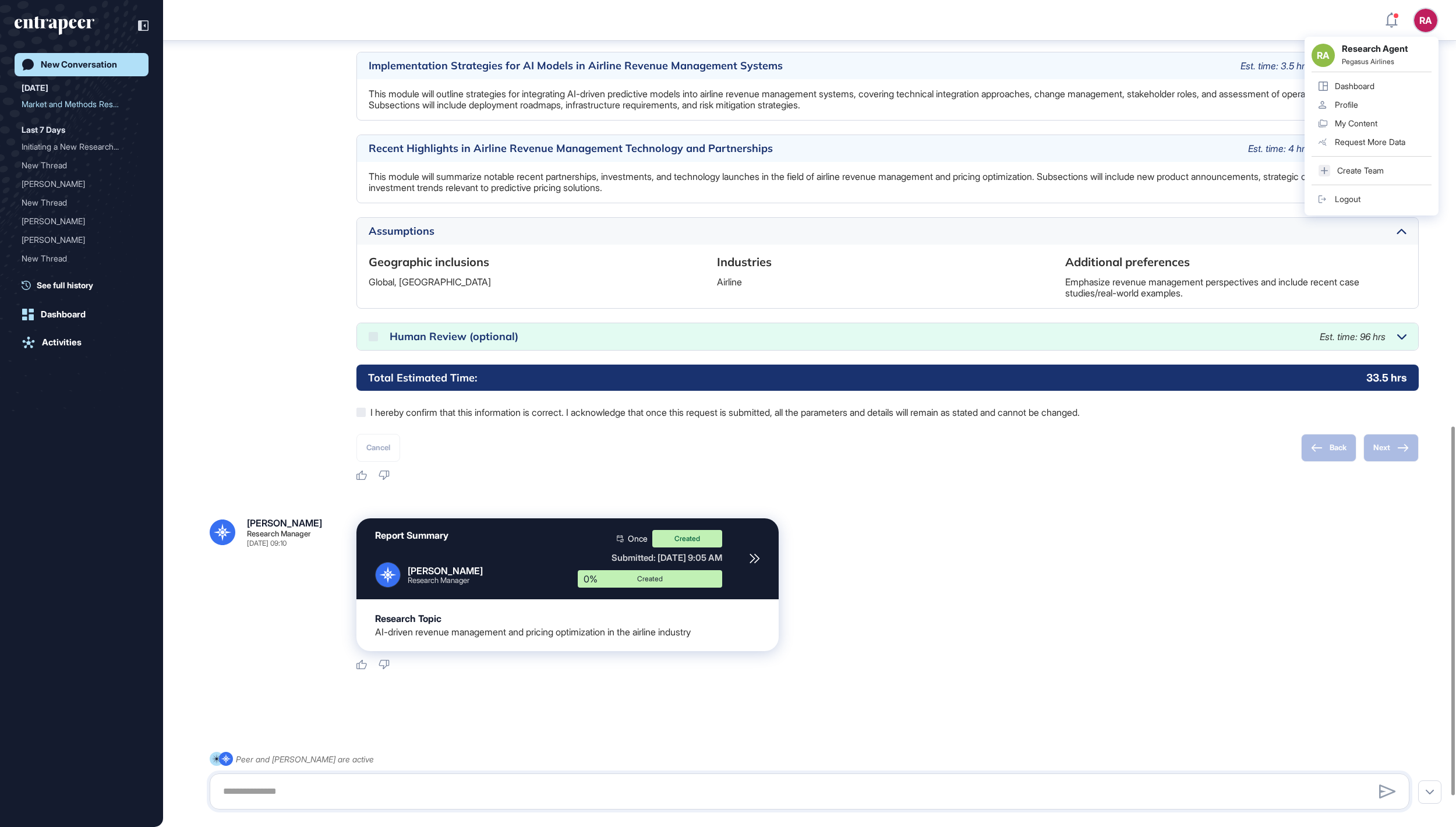
click at [1349, 198] on div "Logout" at bounding box center [1348, 199] width 26 height 9
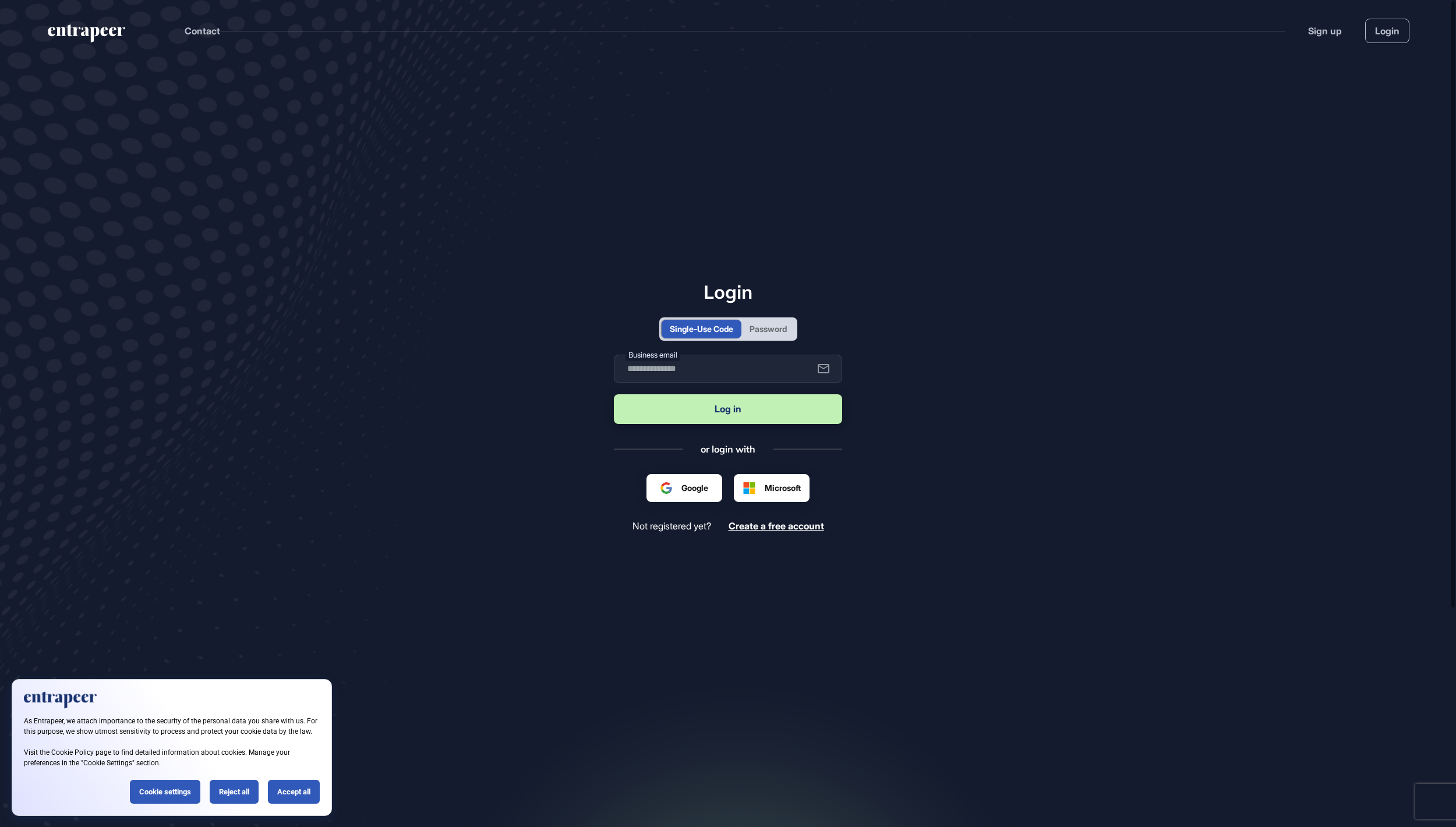
click at [787, 326] on div "Password" at bounding box center [768, 329] width 37 height 13
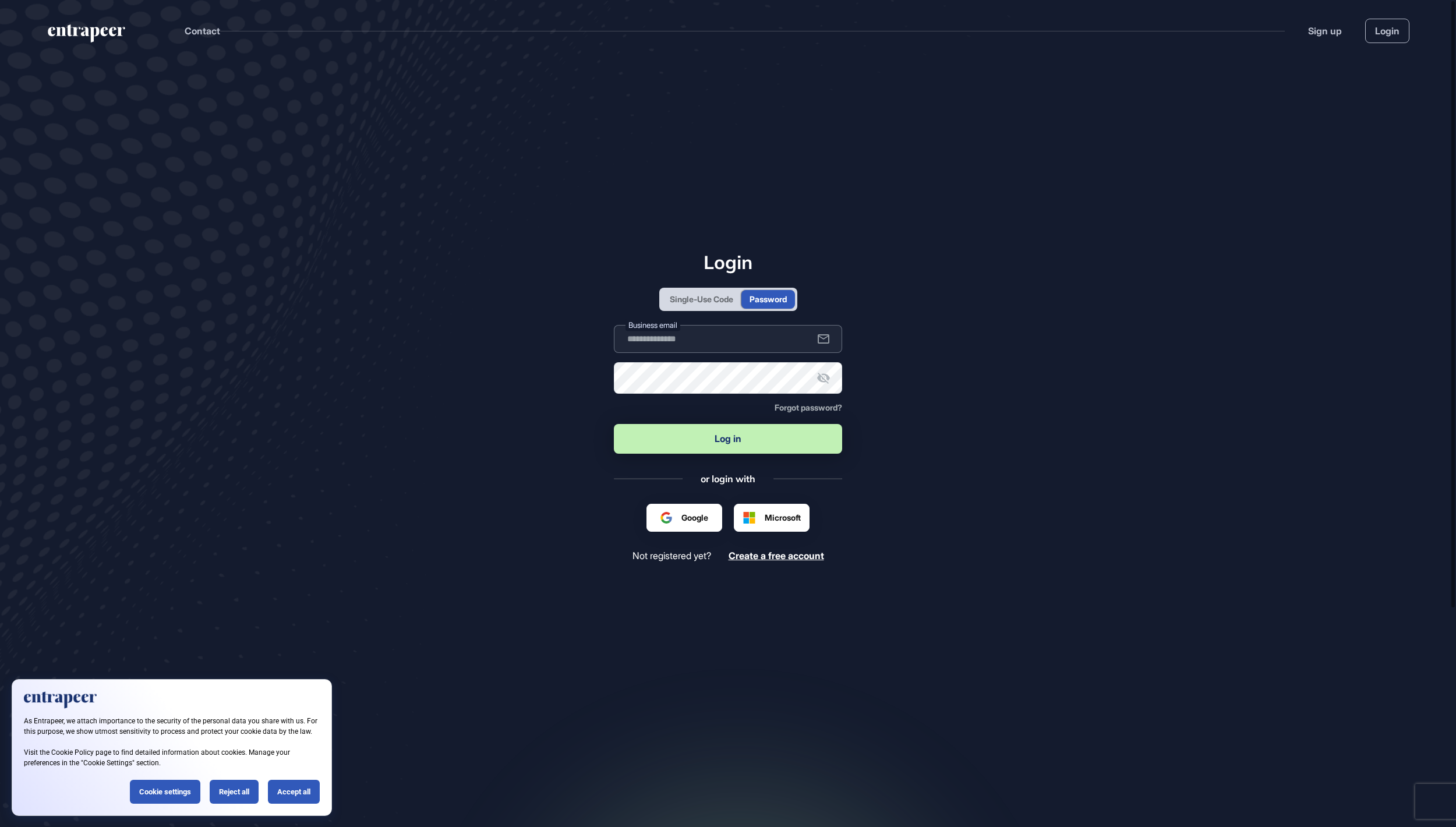
type input "**********"
click at [706, 435] on button "Log in" at bounding box center [728, 439] width 228 height 30
